Goal: Task Accomplishment & Management: Use online tool/utility

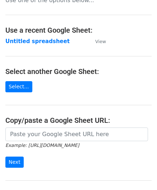
scroll to position [94, 0]
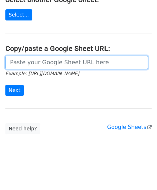
click at [31, 63] on input "url" at bounding box center [76, 63] width 143 height 14
paste input "[URL][DOMAIN_NAME]"
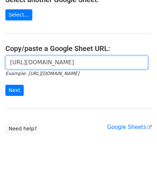
scroll to position [0, 156]
type input "[URL][DOMAIN_NAME]"
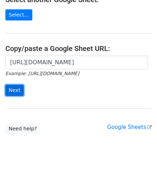
click at [18, 88] on input "Next" at bounding box center [14, 90] width 18 height 11
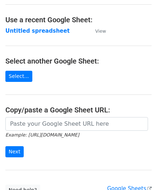
scroll to position [36, 0]
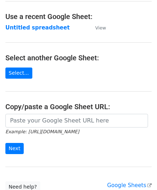
click at [43, 112] on main "Choose a Google Sheet Use one of the options below... Use a recent Google Sheet…" at bounding box center [78, 80] width 157 height 223
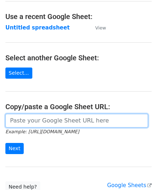
click at [38, 121] on input "url" at bounding box center [76, 121] width 143 height 14
paste input "[URL][DOMAIN_NAME]"
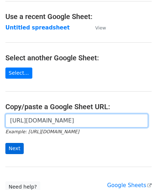
type input "[URL][DOMAIN_NAME]"
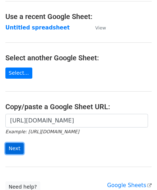
scroll to position [0, 0]
click at [13, 150] on input "Next" at bounding box center [14, 148] width 18 height 11
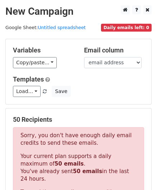
scroll to position [243, 0]
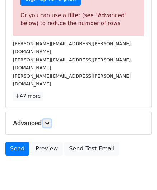
drag, startPoint x: 47, startPoint y: 97, endPoint x: 52, endPoint y: 103, distance: 8.5
click at [47, 121] on icon at bounding box center [47, 123] width 4 height 4
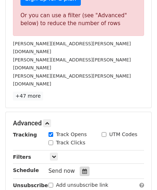
click at [82, 169] on icon at bounding box center [84, 171] width 5 height 5
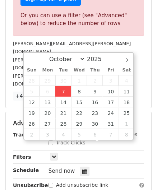
type input "[DATE] 12:00"
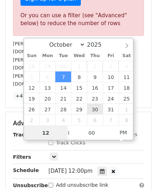
paste input "4"
type input "4"
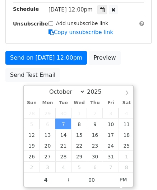
type input "[DATE] 16:00"
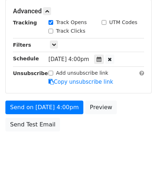
scroll to position [330, 0]
